Goal: Transaction & Acquisition: Download file/media

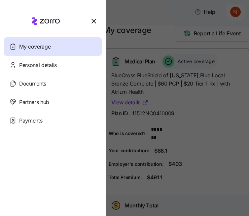
click at [132, 62] on div at bounding box center [124, 108] width 249 height 216
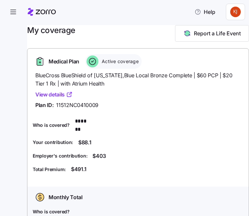
click at [53, 94] on link "View details" at bounding box center [53, 94] width 37 height 8
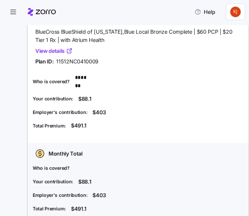
scroll to position [44, 0]
click at [51, 49] on link "View details" at bounding box center [53, 51] width 37 height 8
click at [9, 12] on span "button" at bounding box center [13, 12] width 18 height 18
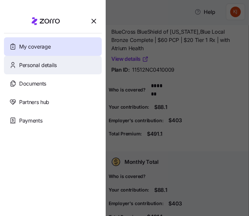
click at [37, 66] on span "Personal details" at bounding box center [38, 65] width 38 height 8
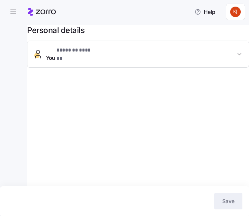
click at [117, 52] on span "You * ******* ****** *" at bounding box center [140, 54] width 189 height 16
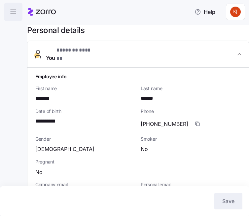
click at [11, 15] on icon "button" at bounding box center [13, 12] width 8 height 8
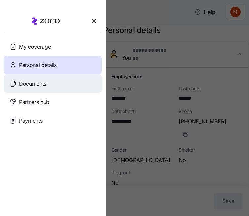
click at [40, 86] on span "Documents" at bounding box center [32, 83] width 27 height 8
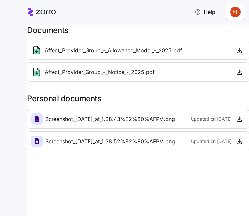
click at [224, 52] on div "Affect_Provider_Group_-_Allowance_Model_-_2025.pdf" at bounding box center [137, 50] width 213 height 11
click at [238, 51] on icon "button" at bounding box center [239, 50] width 7 height 7
click at [240, 70] on icon "button" at bounding box center [239, 72] width 7 height 7
click at [238, 120] on icon "button" at bounding box center [239, 119] width 3 height 1
click at [240, 140] on icon "button" at bounding box center [239, 141] width 7 height 7
